Goal: Find specific page/section: Find specific page/section

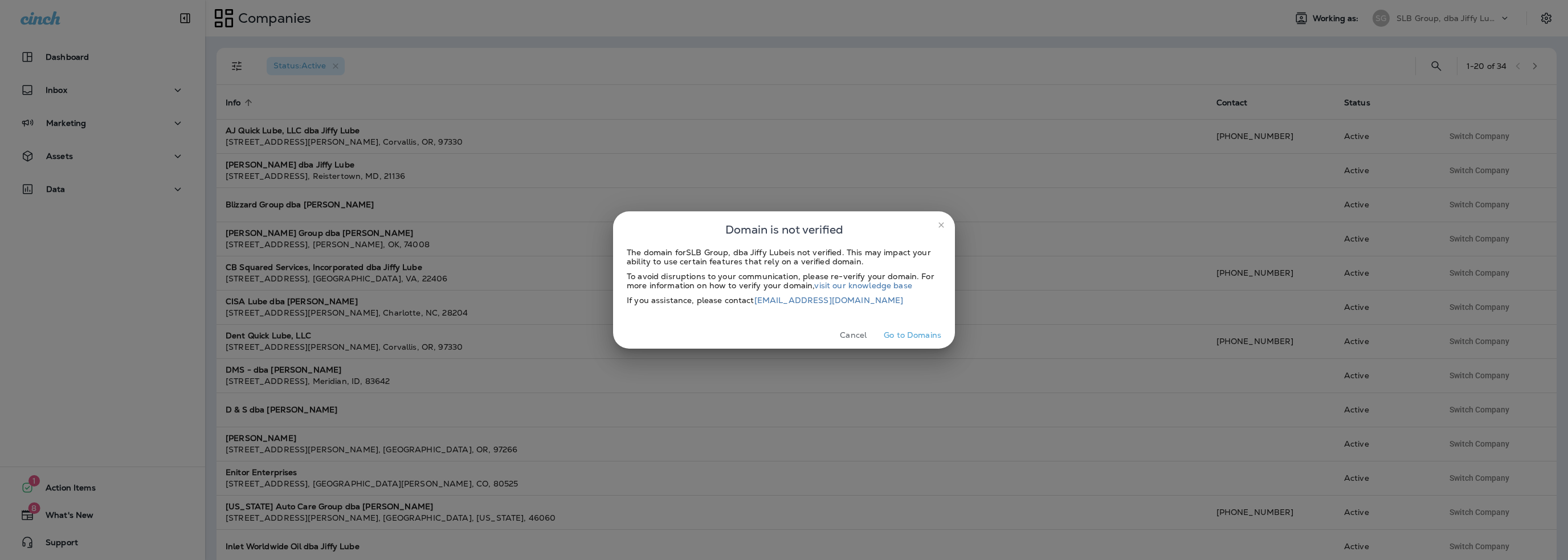
click at [857, 339] on button "Cancel" at bounding box center [853, 335] width 43 height 18
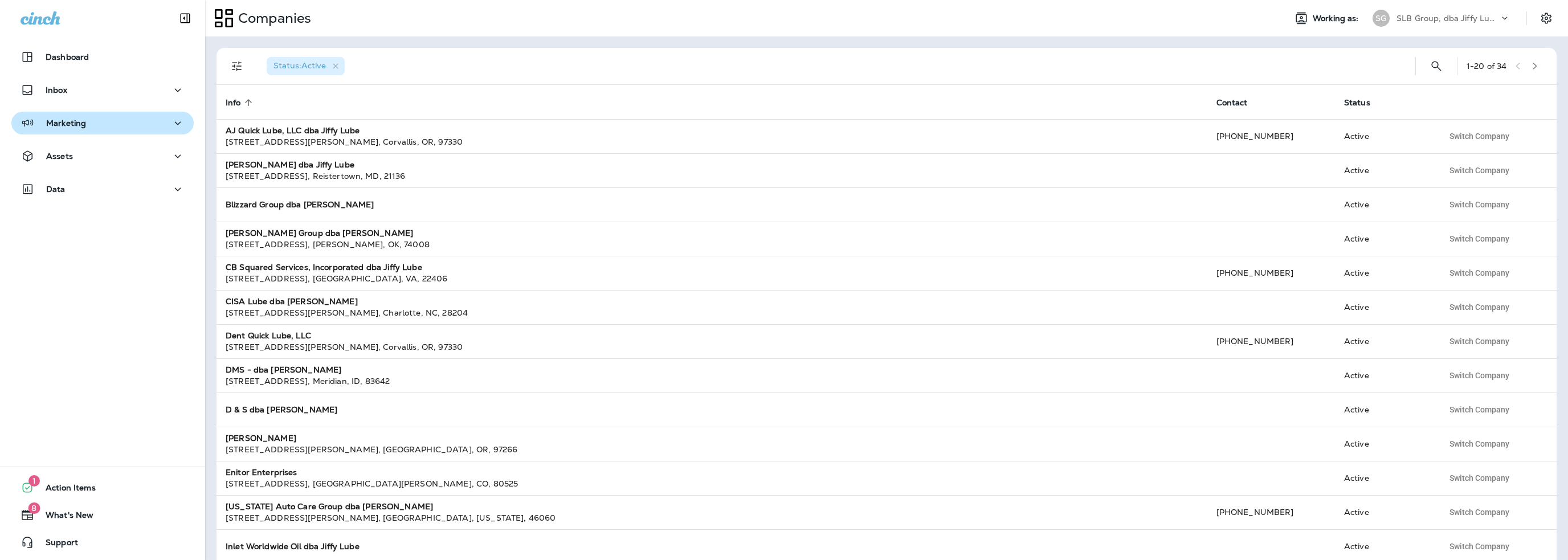
click at [64, 117] on div "Marketing" at bounding box center [53, 123] width 65 height 14
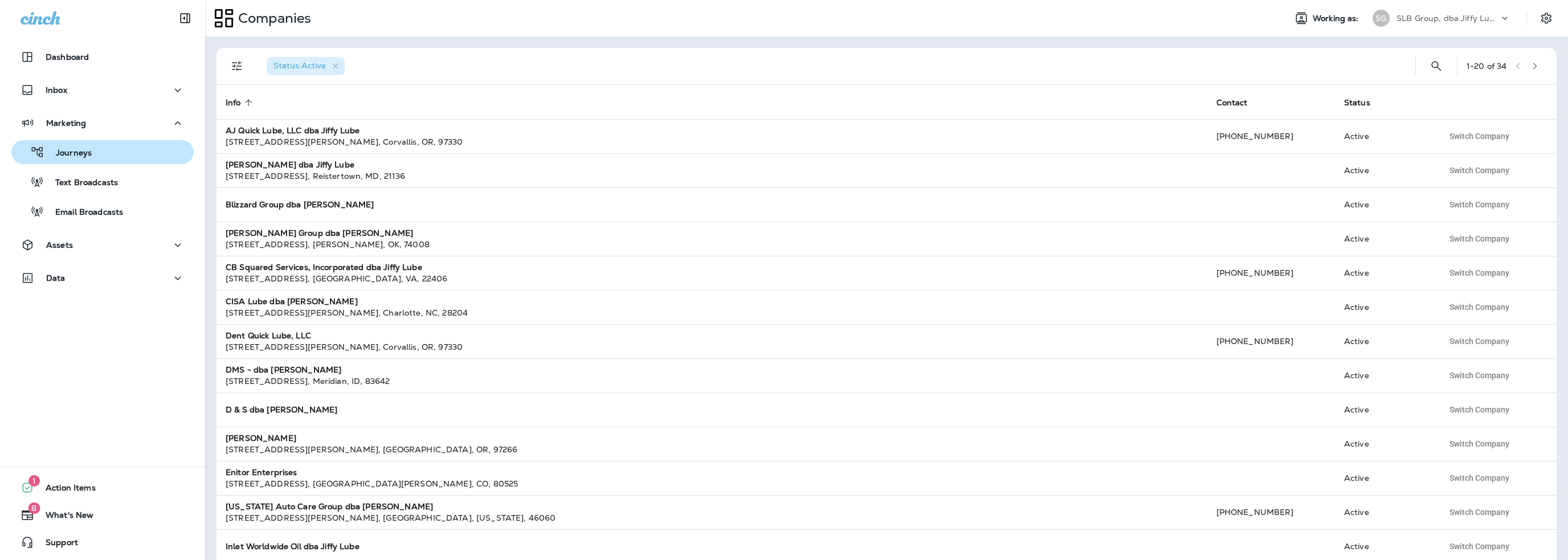
click at [95, 156] on div "Journeys" at bounding box center [103, 152] width 173 height 17
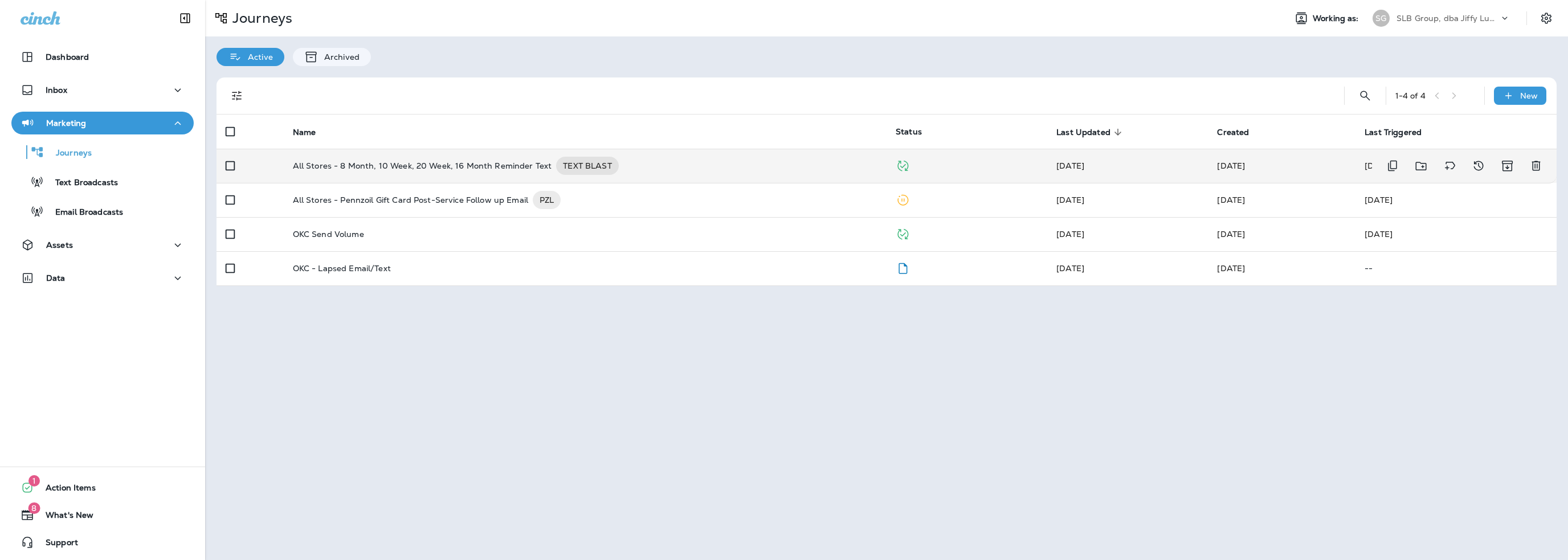
click at [358, 167] on p "All Stores - 8 Month, 10 Week, 20 Week, 16 Month Reminder Text" at bounding box center [423, 165] width 259 height 18
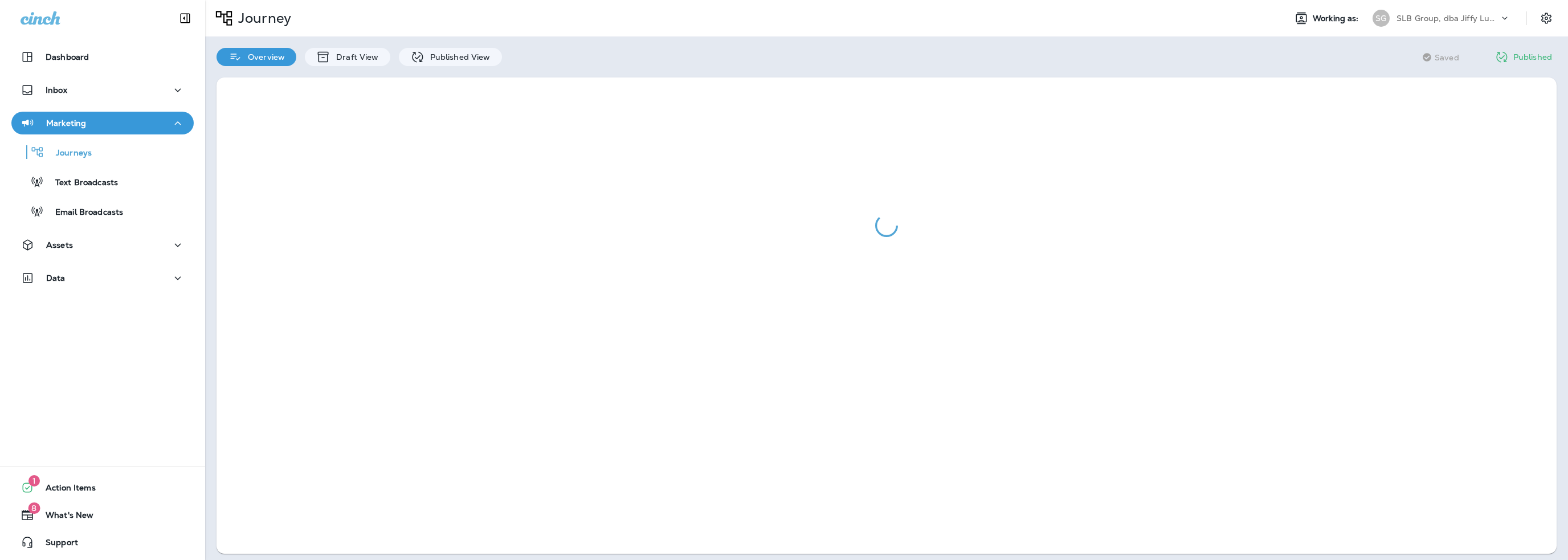
drag, startPoint x: 398, startPoint y: 40, endPoint x: 468, endPoint y: 40, distance: 70.0
click at [420, 45] on div "Overview Draft View Published View" at bounding box center [358, 51] width 308 height 30
click at [464, 66] on div at bounding box center [886, 316] width 1362 height 499
click at [456, 59] on p "Published View" at bounding box center [458, 57] width 66 height 9
